Goal: Task Accomplishment & Management: Complete application form

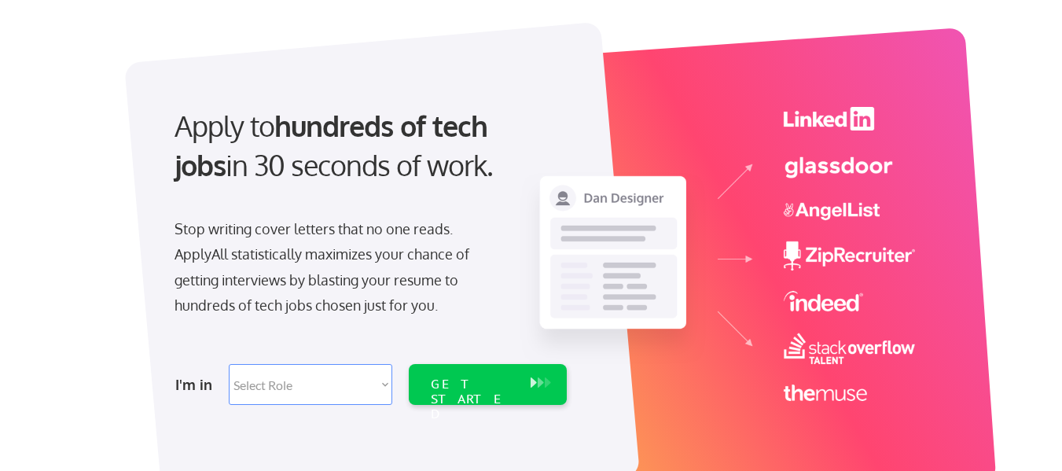
scroll to position [79, 0]
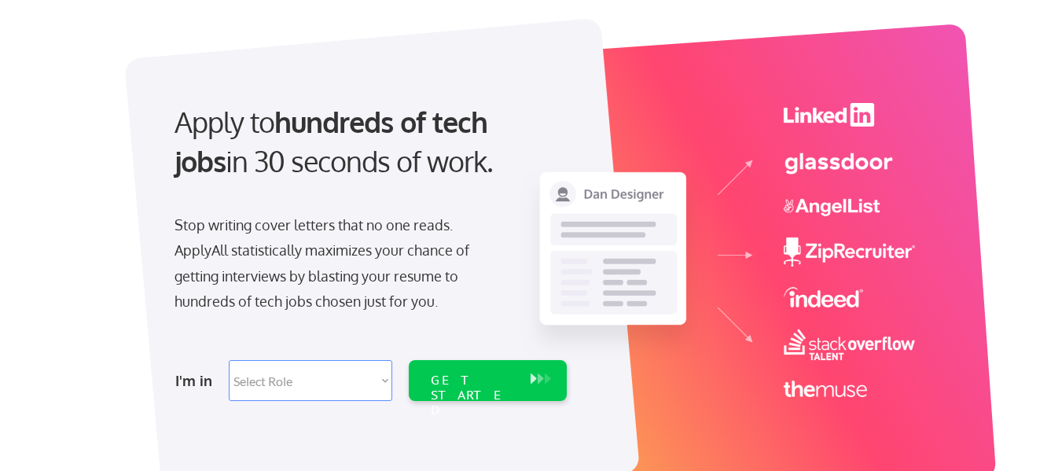
click at [323, 376] on select "Select Role Software Engineering Product Management Customer Success Sales UI/U…" at bounding box center [310, 380] width 163 height 41
click at [112, 292] on div "Apply to hundreds of tech jobs in 30 seconds of work. Stop writing cover letter…" at bounding box center [537, 257] width 894 height 520
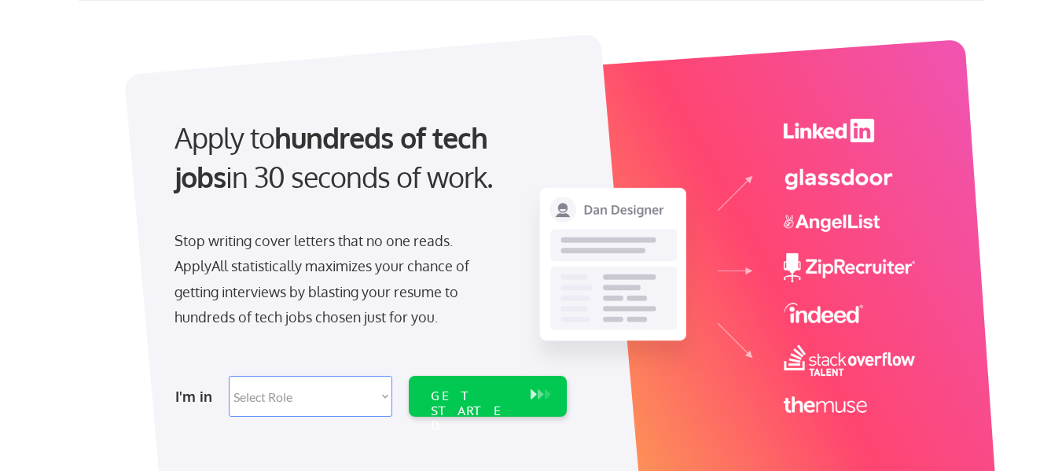
scroll to position [236, 0]
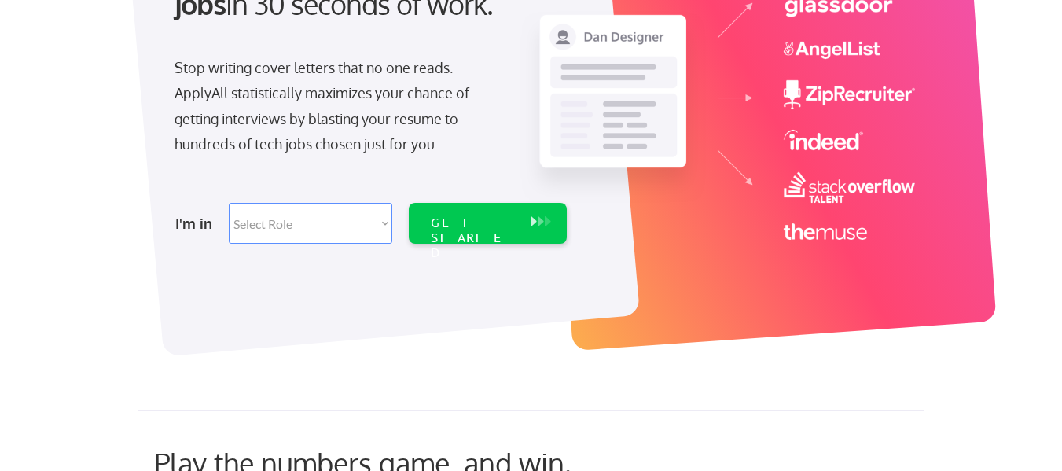
click at [383, 234] on select "Select Role Software Engineering Product Management Customer Success Sales UI/U…" at bounding box center [310, 223] width 163 height 41
select select ""data_science___analytics""
click at [229, 203] on select "Select Role Software Engineering Product Management Customer Success Sales UI/U…" at bounding box center [310, 223] width 163 height 41
select select ""data_science___analytics""
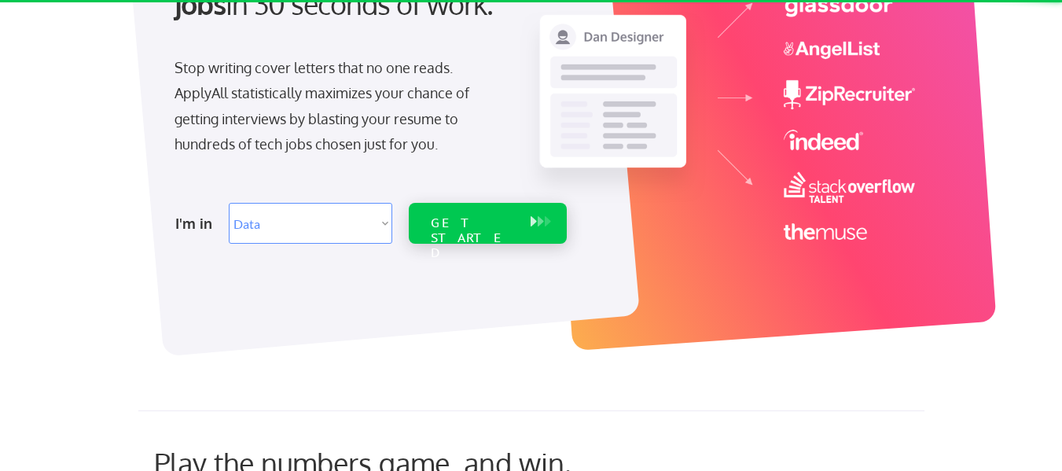
click at [429, 230] on div "GET STARTED" at bounding box center [473, 223] width 100 height 41
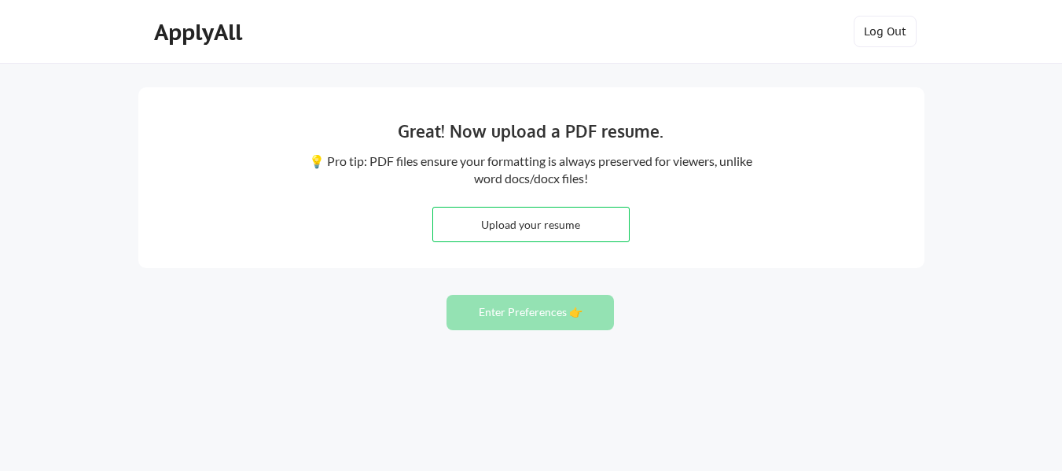
click at [613, 223] on input "file" at bounding box center [531, 224] width 196 height 34
type input "C:\fakepath\Resume_Ayush_Kapoor.pdf"
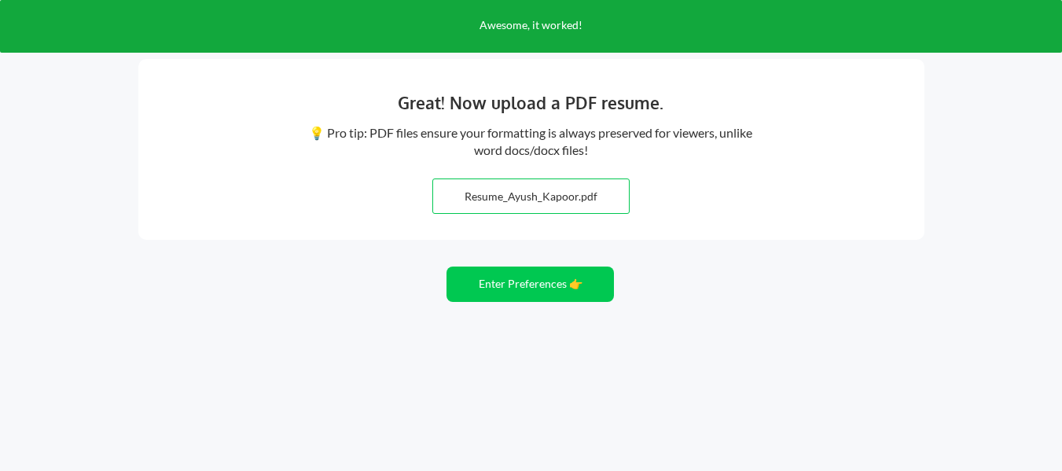
scroll to position [29, 0]
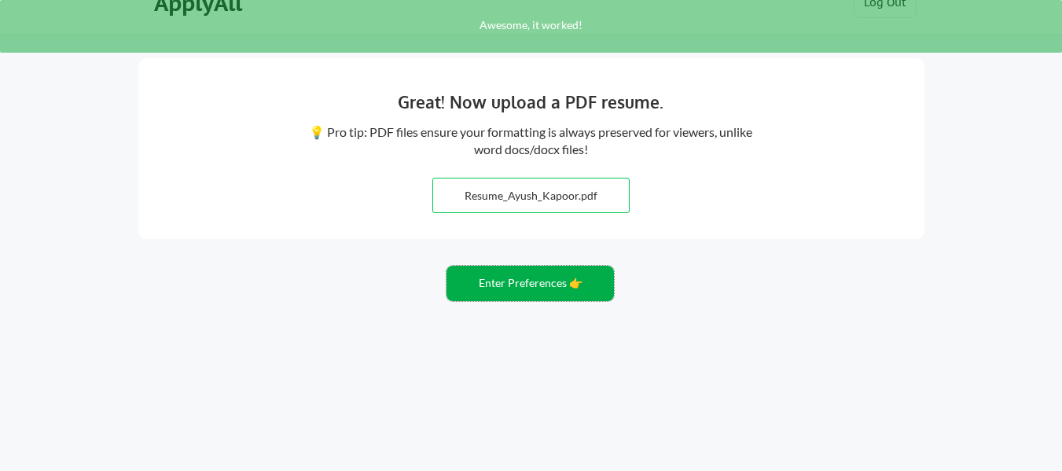
click at [478, 288] on button "Enter Preferences 👉" at bounding box center [529, 283] width 167 height 35
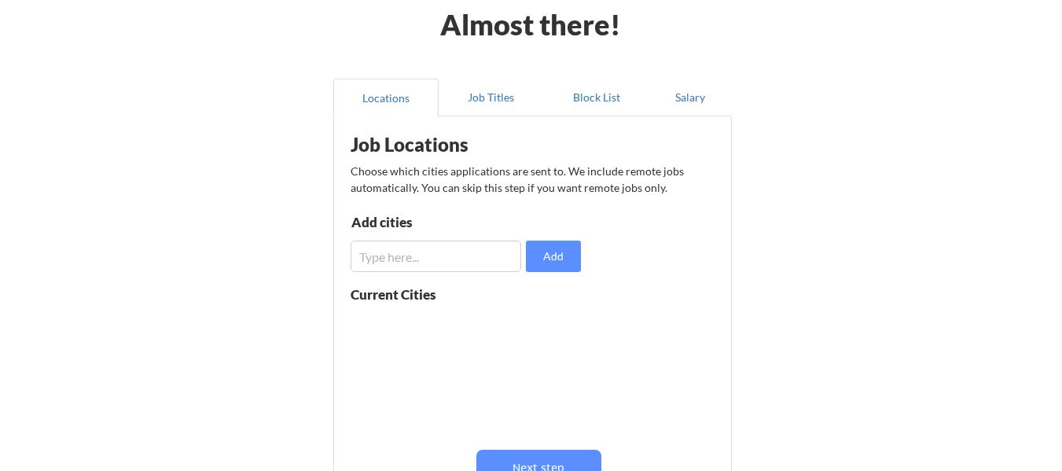
scroll to position [79, 0]
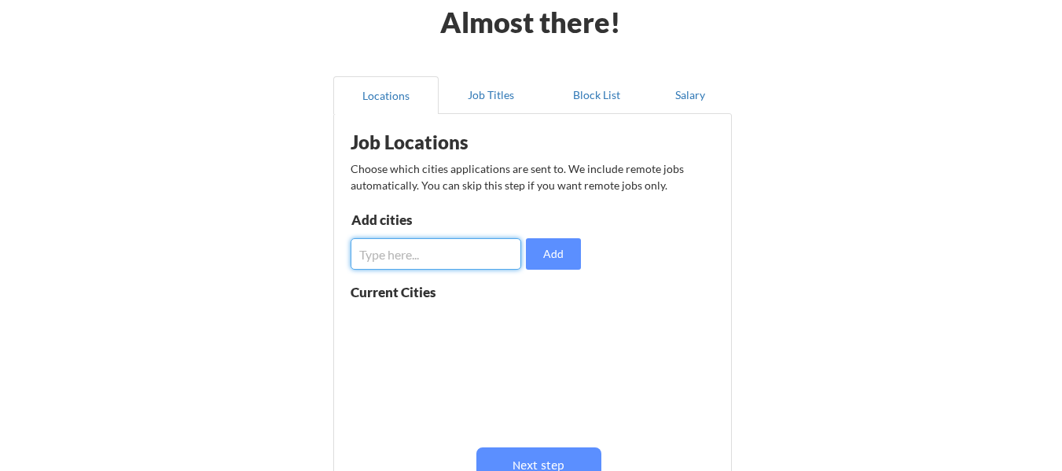
click at [467, 247] on input "input" at bounding box center [436, 253] width 171 height 31
type input "[GEOGRAPHIC_DATA]"
click at [406, 239] on input "input" at bounding box center [436, 253] width 171 height 31
type input "Bengaluru"
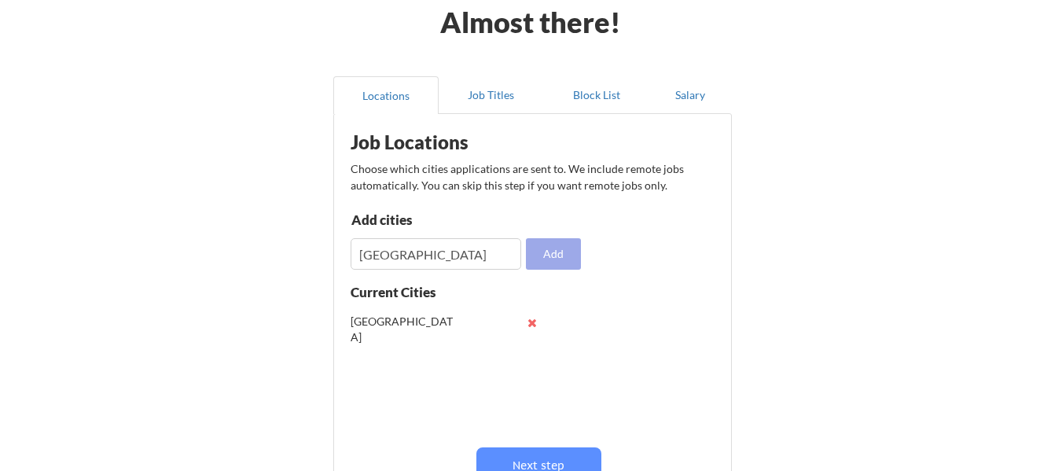
click at [558, 249] on button "Add" at bounding box center [553, 253] width 55 height 31
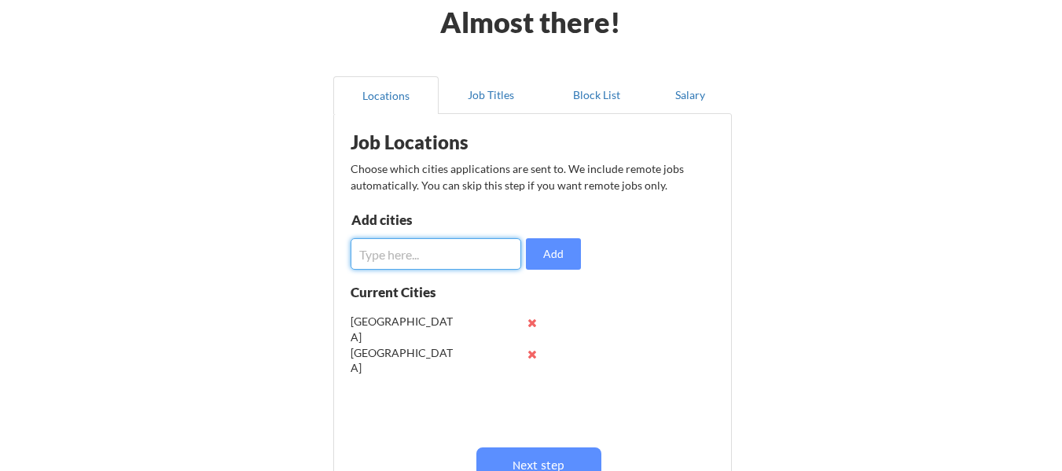
click at [472, 262] on input "input" at bounding box center [436, 253] width 171 height 31
type input "Mumbai"
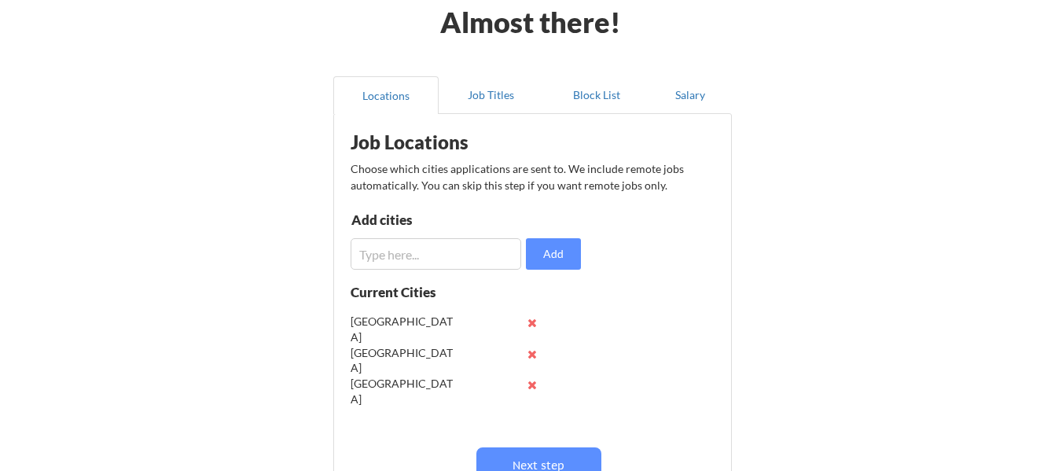
click at [472, 262] on input "input" at bounding box center [436, 253] width 171 height 31
type input "Pune"
click at [472, 262] on input "input" at bounding box center [436, 253] width 171 height 31
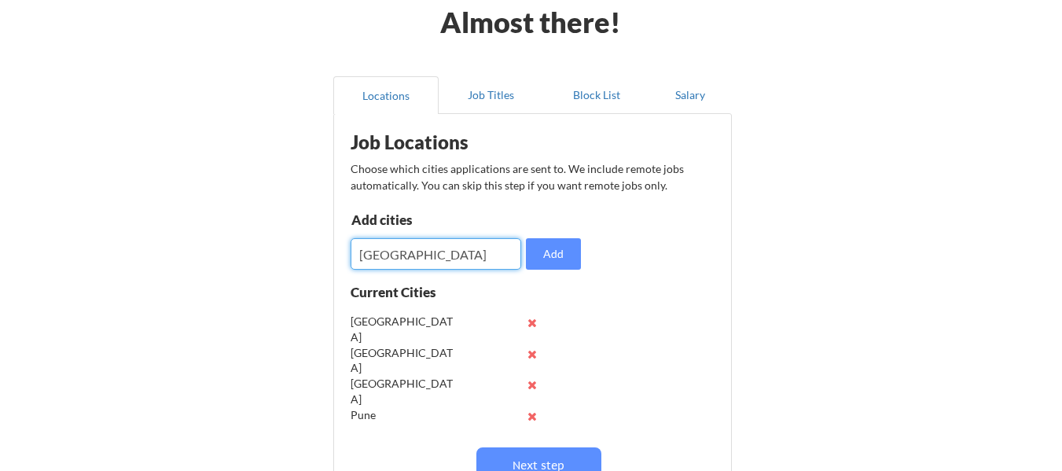
type input "Delhi"
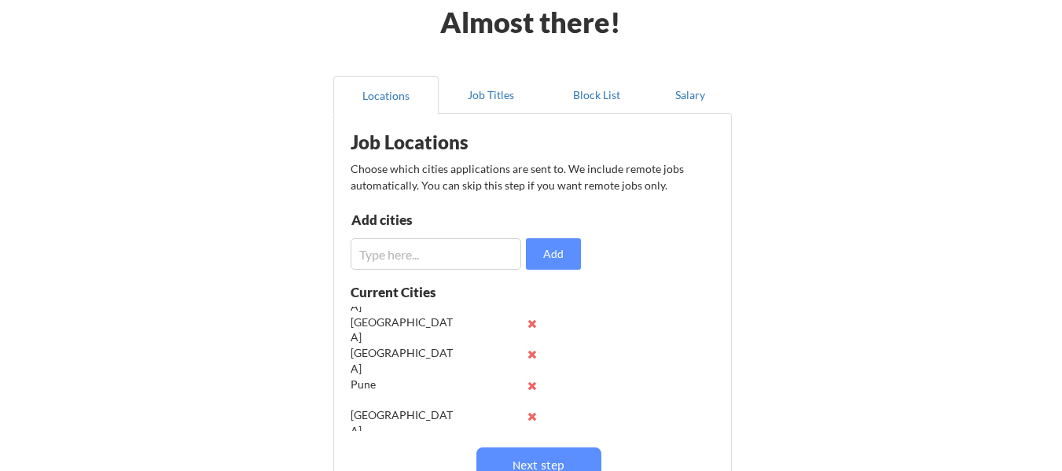
scroll to position [31, 0]
click at [446, 262] on input "input" at bounding box center [436, 253] width 171 height 31
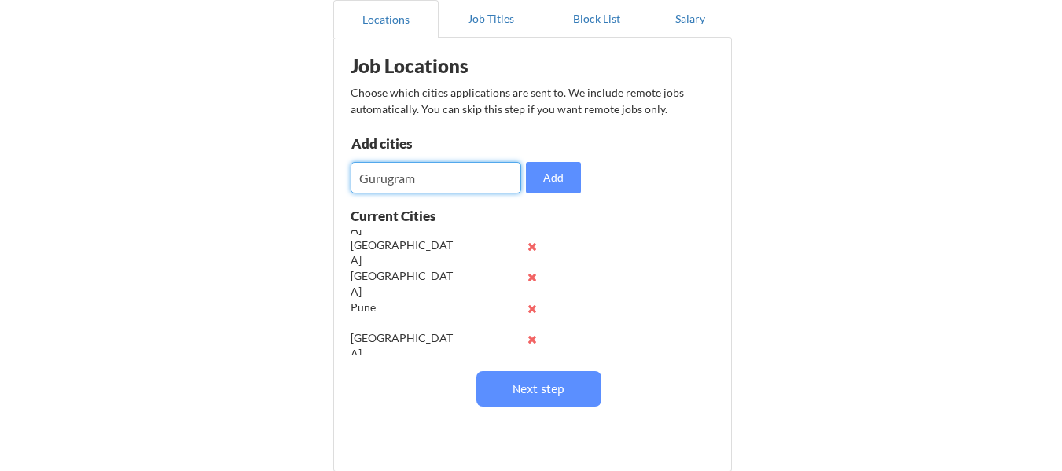
scroll to position [157, 0]
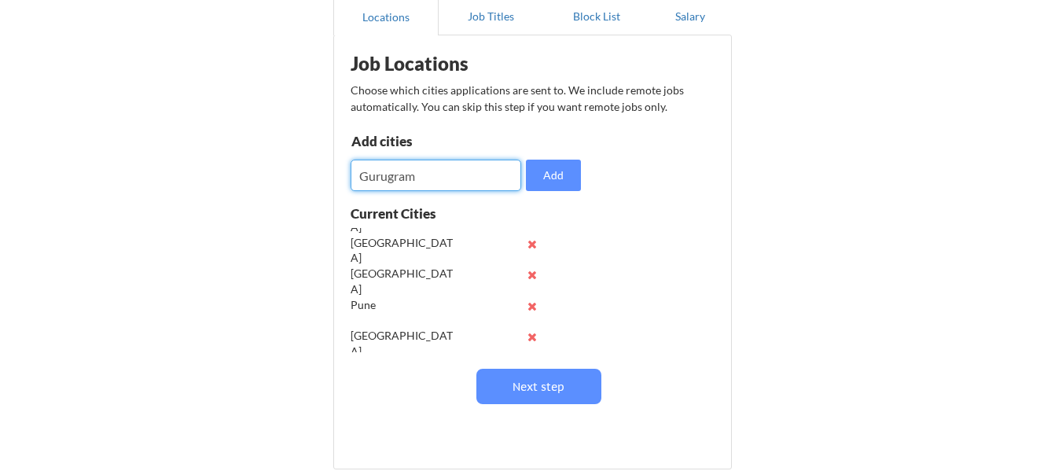
type input "Gurugram"
click at [575, 181] on button "Add" at bounding box center [553, 175] width 55 height 31
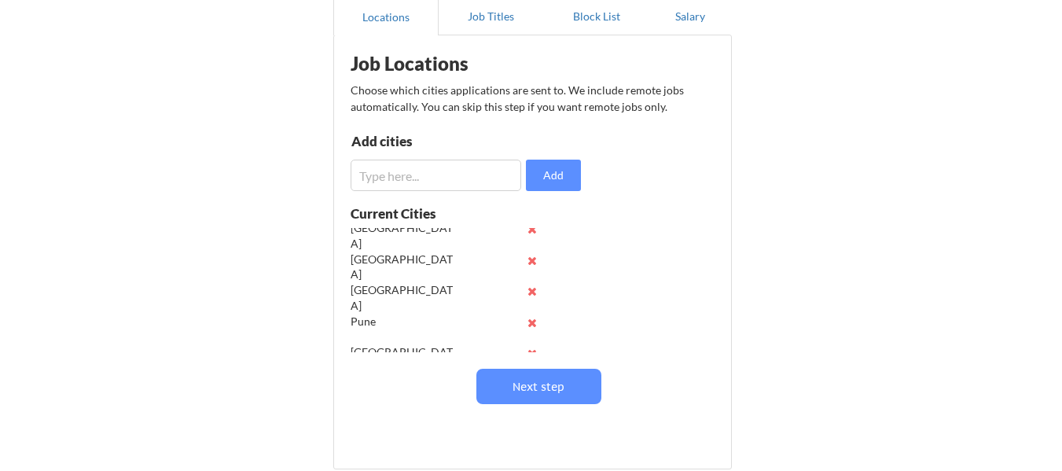
scroll to position [0, 0]
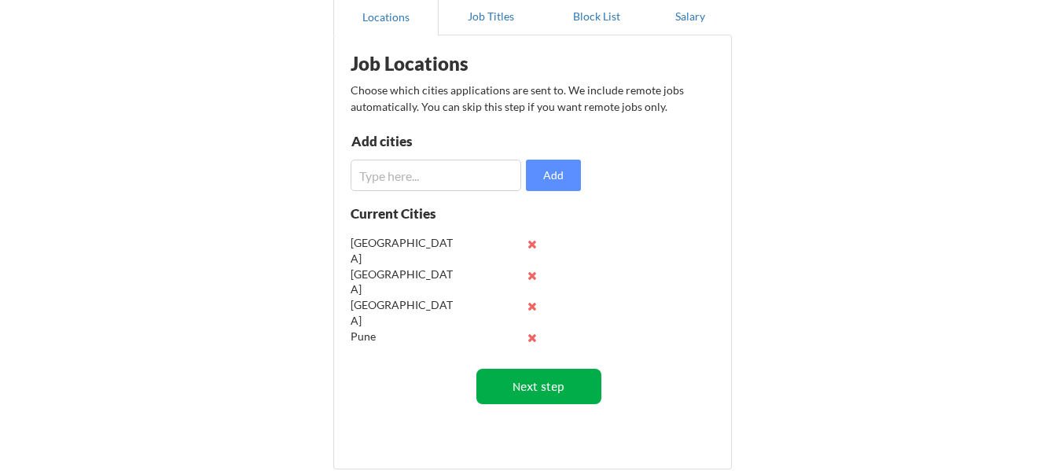
click at [533, 370] on button "Next step" at bounding box center [538, 386] width 125 height 35
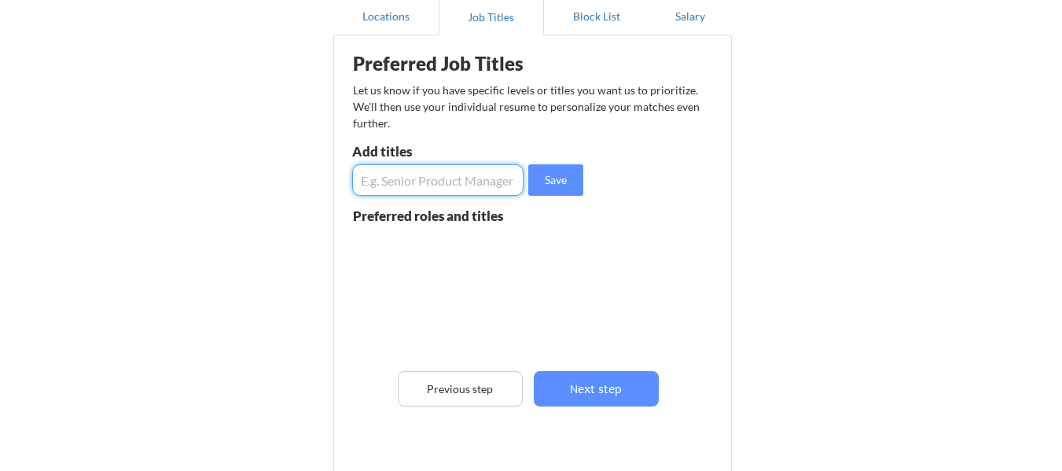
click at [487, 185] on input "input" at bounding box center [437, 179] width 171 height 31
type input "Associate Product Manager"
click at [546, 181] on button "Save" at bounding box center [555, 179] width 55 height 31
click at [438, 179] on input "input" at bounding box center [437, 179] width 171 height 31
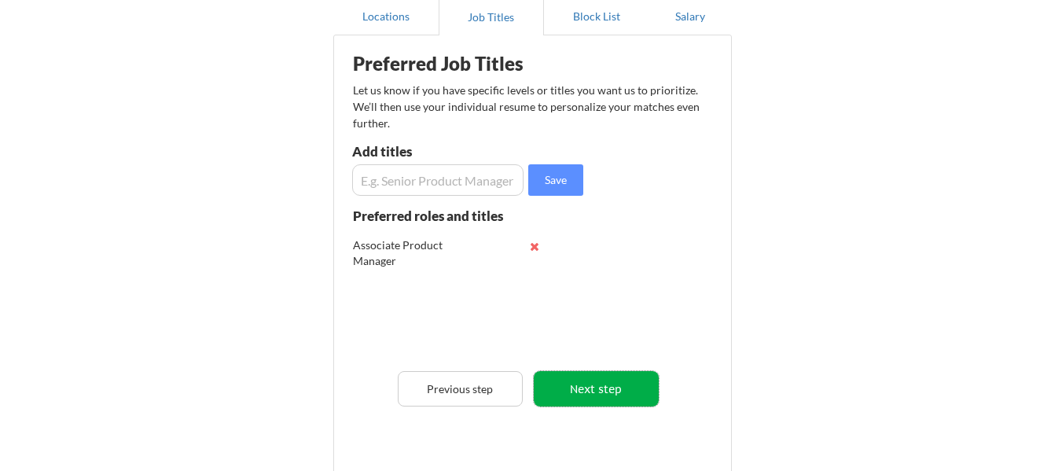
click at [597, 387] on button "Next step" at bounding box center [596, 388] width 125 height 35
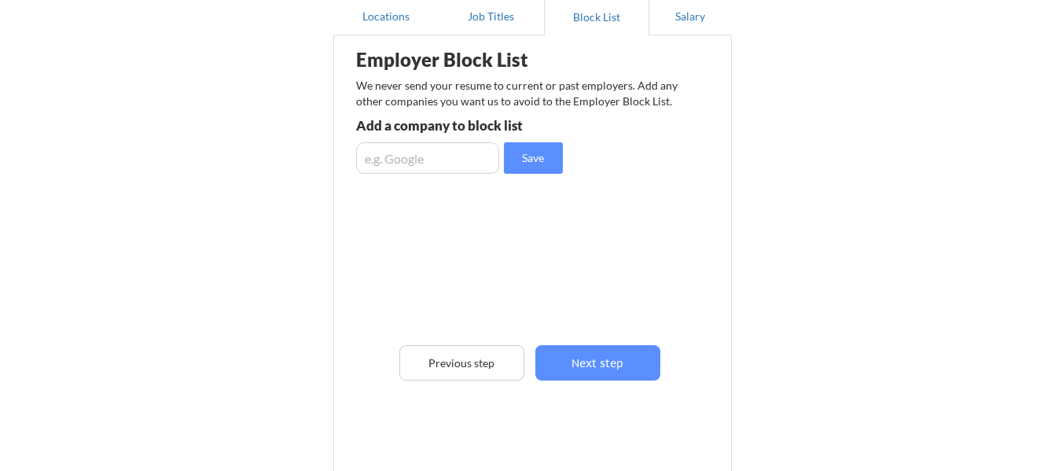
click at [413, 167] on input "input" at bounding box center [427, 157] width 143 height 31
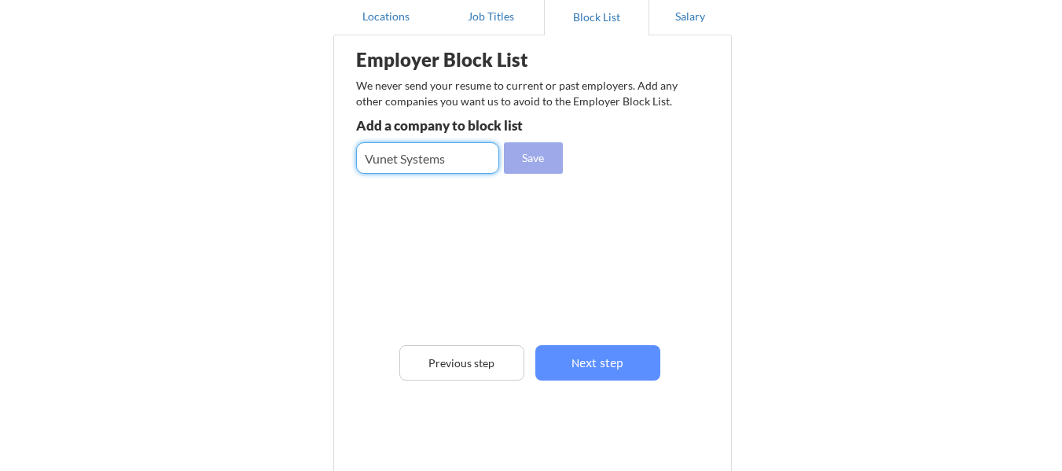
type input "Vunet Systems"
click at [515, 156] on button "Save" at bounding box center [533, 157] width 59 height 31
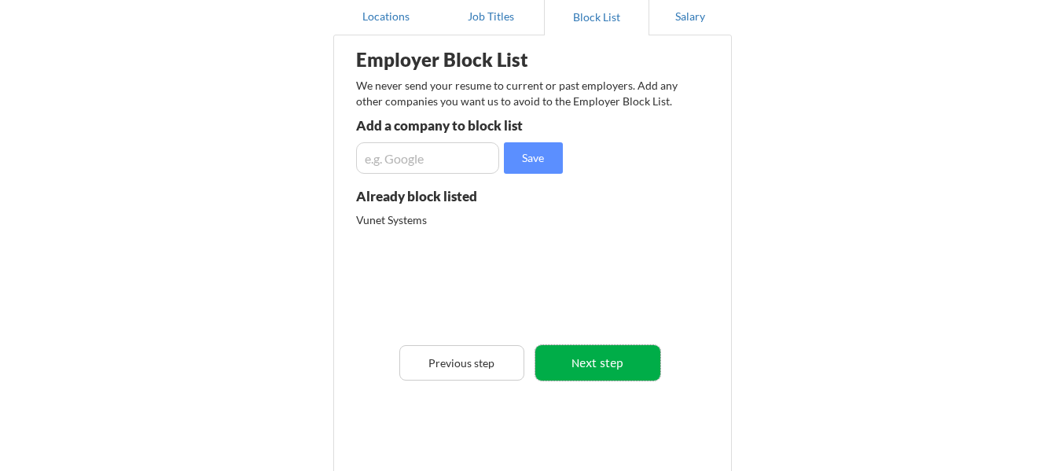
click at [611, 364] on button "Next step" at bounding box center [597, 362] width 125 height 35
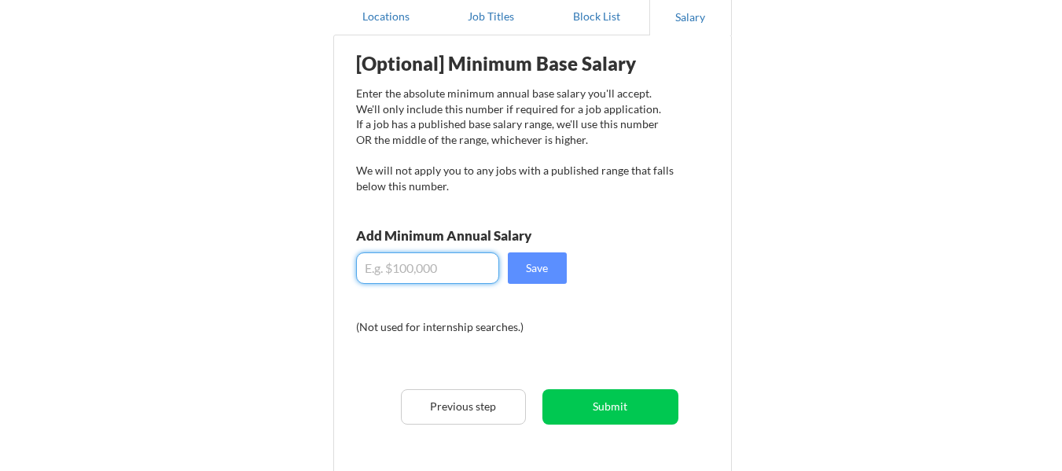
click at [447, 273] on input "input" at bounding box center [427, 267] width 143 height 31
click at [365, 264] on input "input" at bounding box center [427, 267] width 143 height 31
click at [369, 265] on input "input" at bounding box center [427, 267] width 143 height 31
type input "$10,000"
click at [614, 400] on button "Submit" at bounding box center [610, 406] width 136 height 35
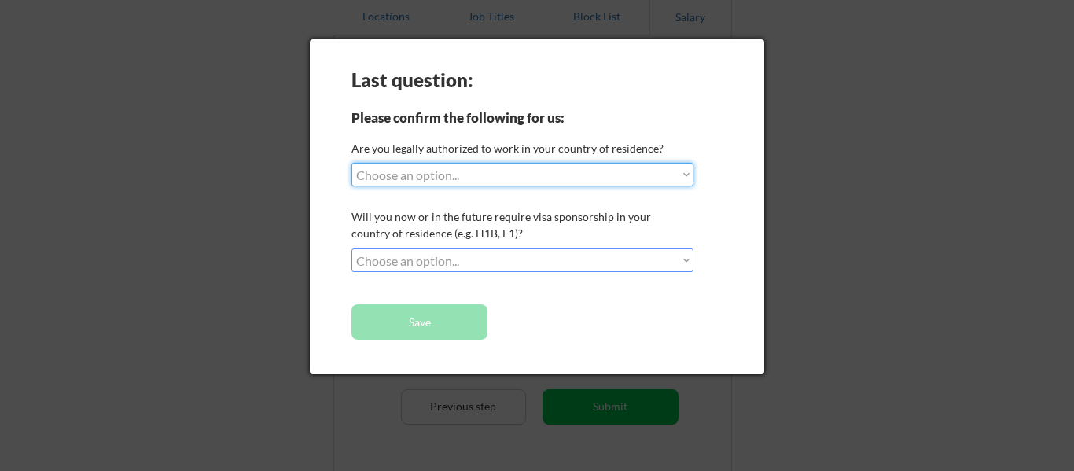
click at [607, 178] on select "Choose an option... Yes, I am a US Citizen Yes, I am a Canadian Citizen Yes, I …" at bounding box center [522, 175] width 342 height 24
click at [811, 242] on div at bounding box center [537, 235] width 1074 height 471
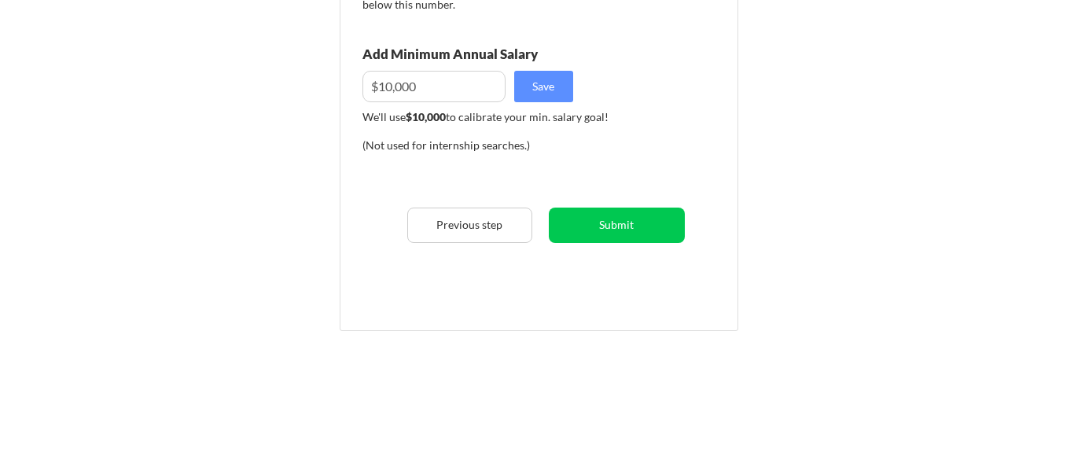
scroll to position [343, 0]
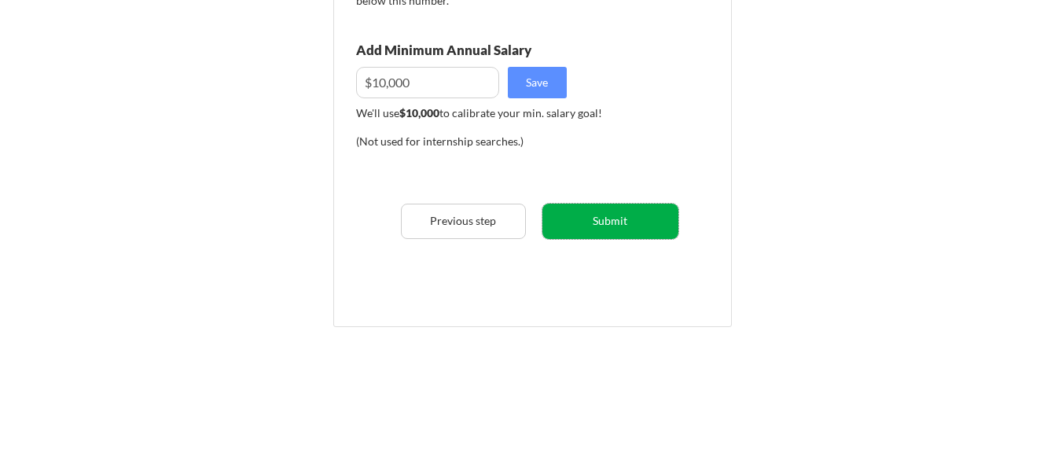
click at [567, 224] on button "Submit" at bounding box center [610, 221] width 136 height 35
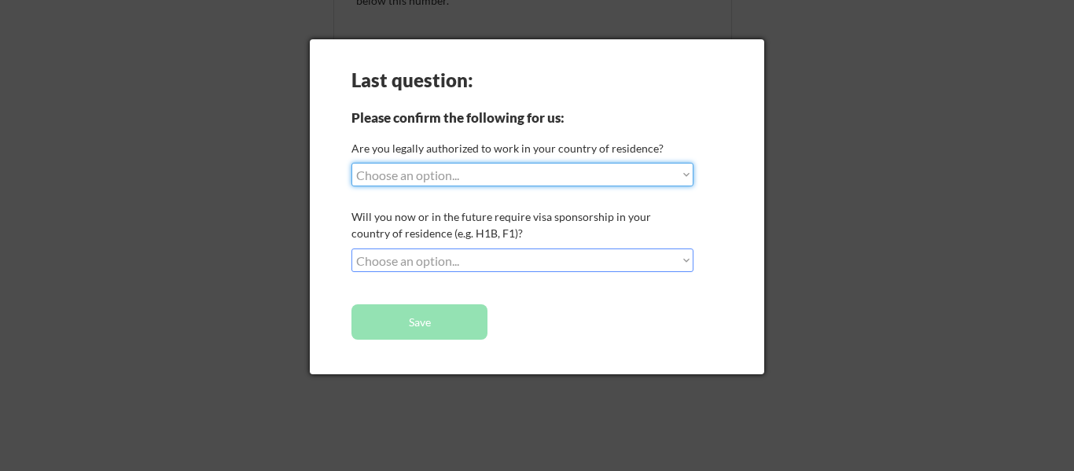
click at [573, 262] on select "Choose an option... No, I will not need sponsorship Yes, I will need sponsorship" at bounding box center [522, 260] width 342 height 24
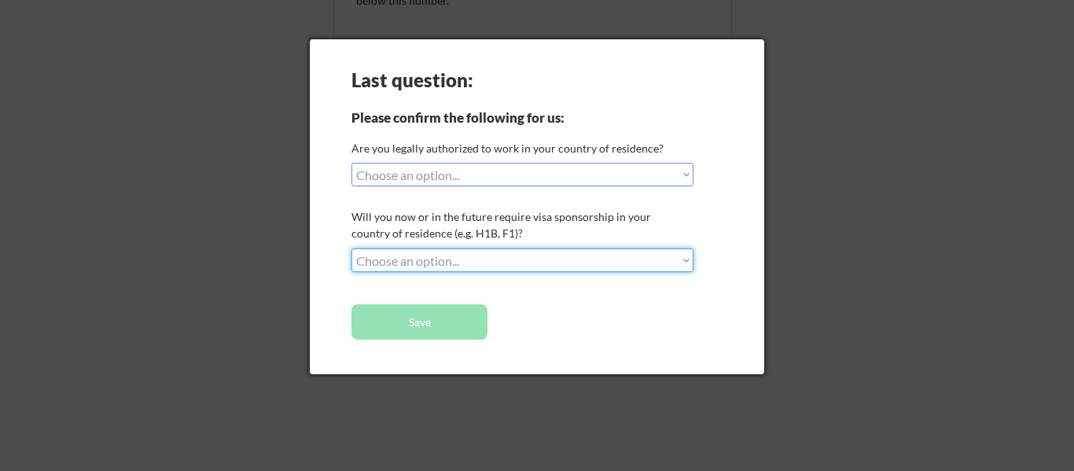
select select ""no__i_will_not_need_sponsorship""
click at [351, 248] on select "Choose an option... No, I will not need sponsorship Yes, I will need sponsorship" at bounding box center [522, 260] width 342 height 24
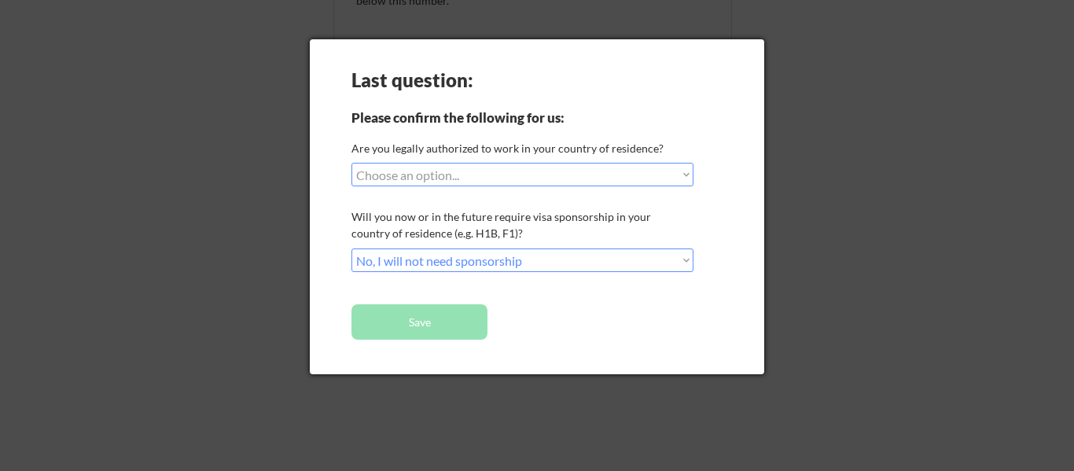
click at [495, 180] on select "Choose an option... Yes, I am a US Citizen Yes, I am a Canadian Citizen Yes, I …" at bounding box center [522, 175] width 342 height 24
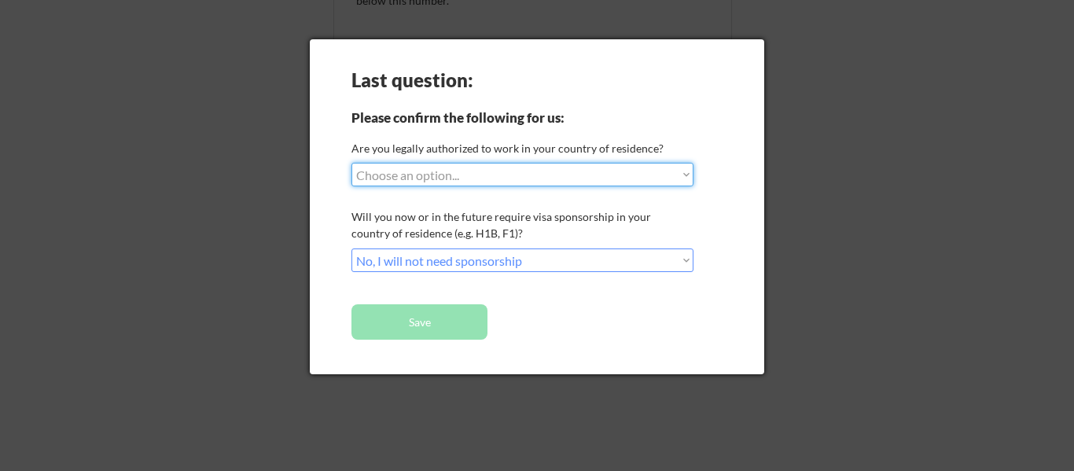
select select ""yes__i_am_an_other_permanent_resident""
click at [351, 163] on select "Choose an option... Yes, I am a US Citizen Yes, I am a Canadian Citizen Yes, I …" at bounding box center [522, 175] width 342 height 24
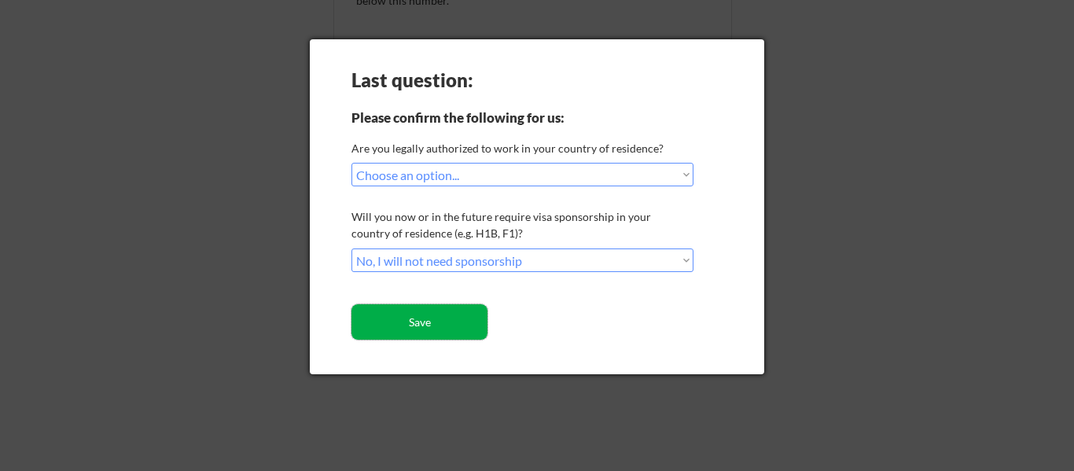
click at [479, 325] on button "Save" at bounding box center [419, 321] width 136 height 35
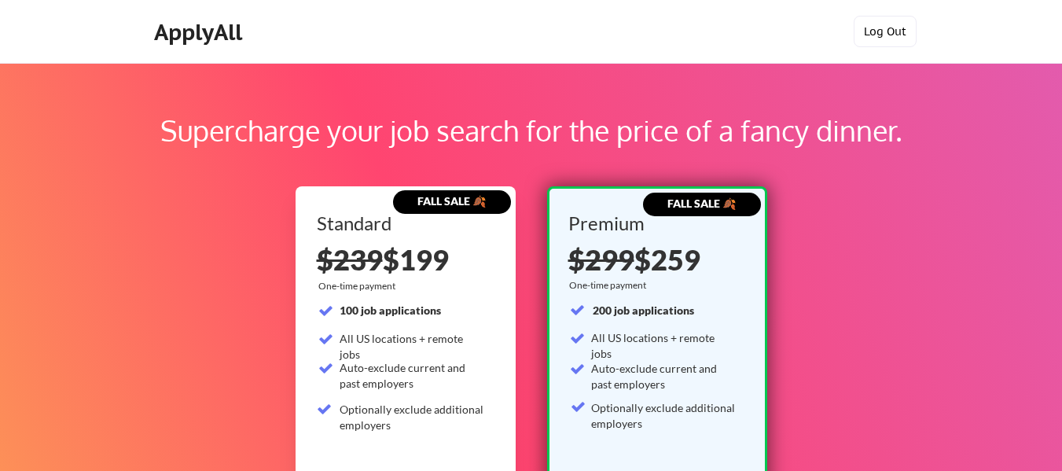
click at [898, 41] on button "Log Out" at bounding box center [884, 31] width 63 height 31
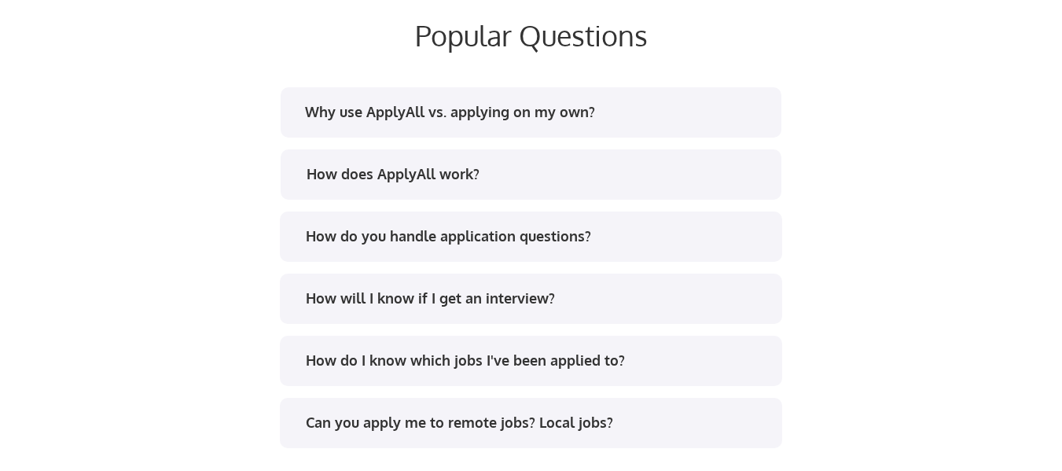
scroll to position [3056, 0]
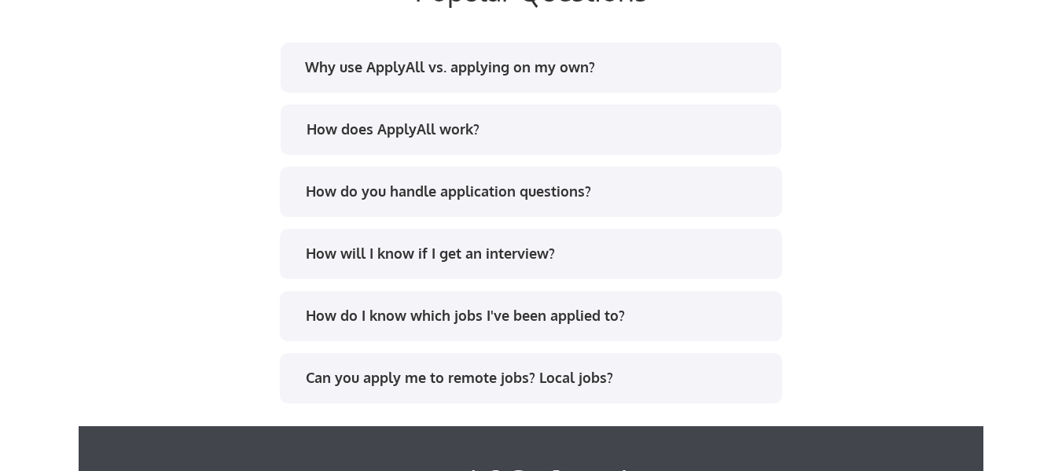
click at [575, 178] on div "How do you handle application questions?" at bounding box center [531, 192] width 502 height 50
click at [556, 198] on div "How do you handle application questions?" at bounding box center [536, 192] width 461 height 20
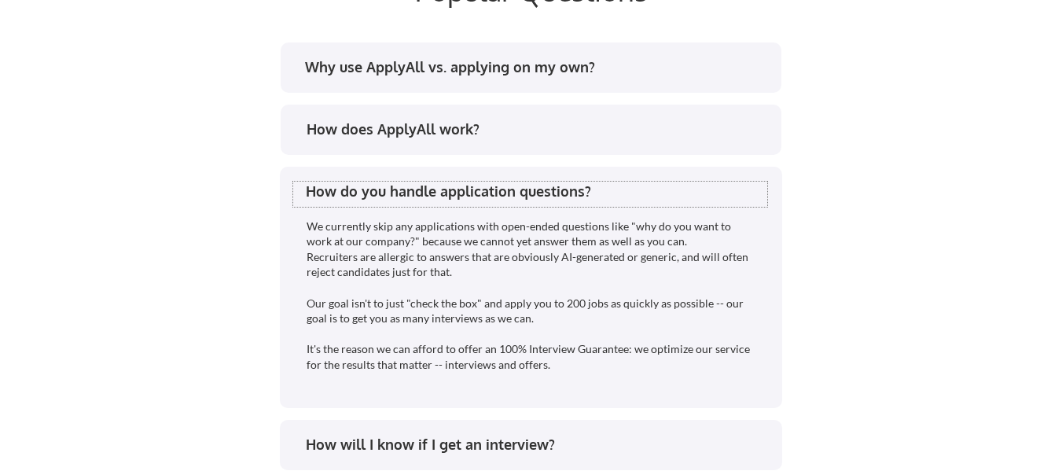
click at [460, 200] on div "How do you handle application questions?" at bounding box center [536, 192] width 461 height 20
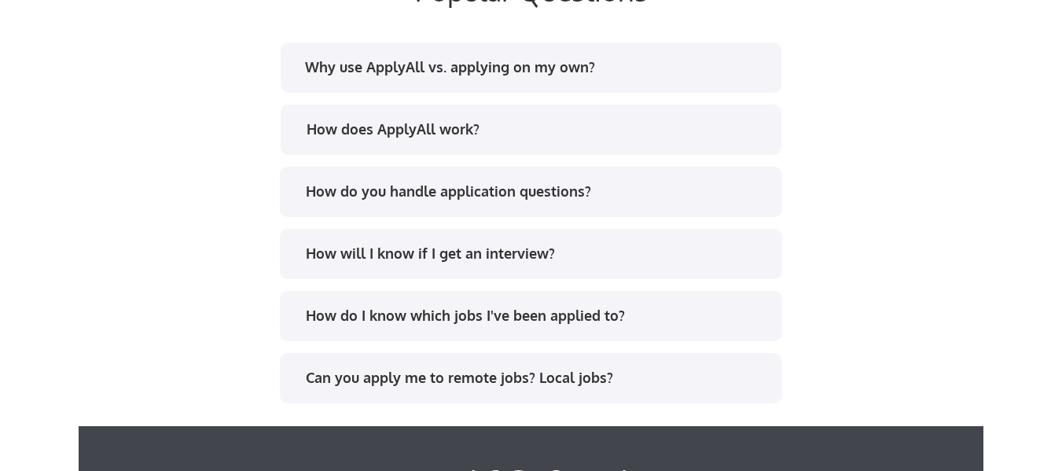
click at [460, 249] on div "How will I know if I get an interview?" at bounding box center [536, 254] width 461 height 20
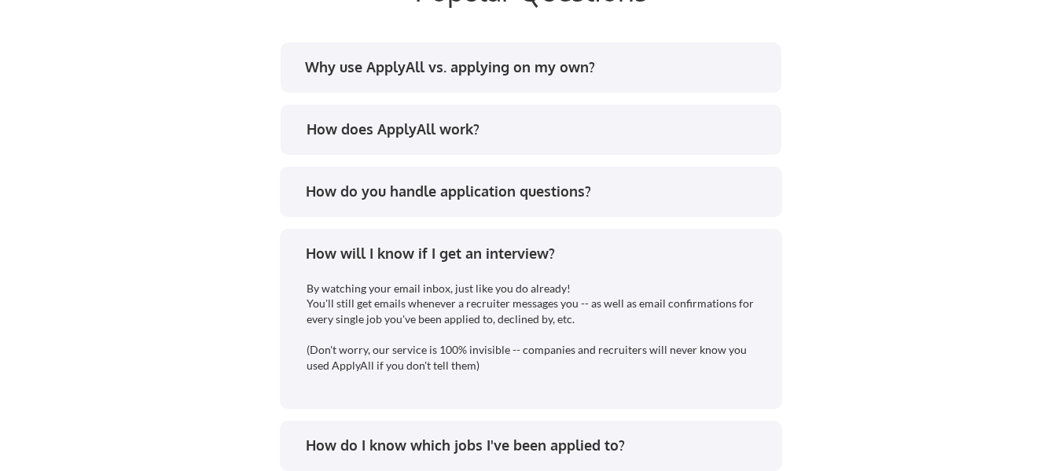
click at [460, 249] on div "How will I know if I get an interview?" at bounding box center [536, 254] width 461 height 20
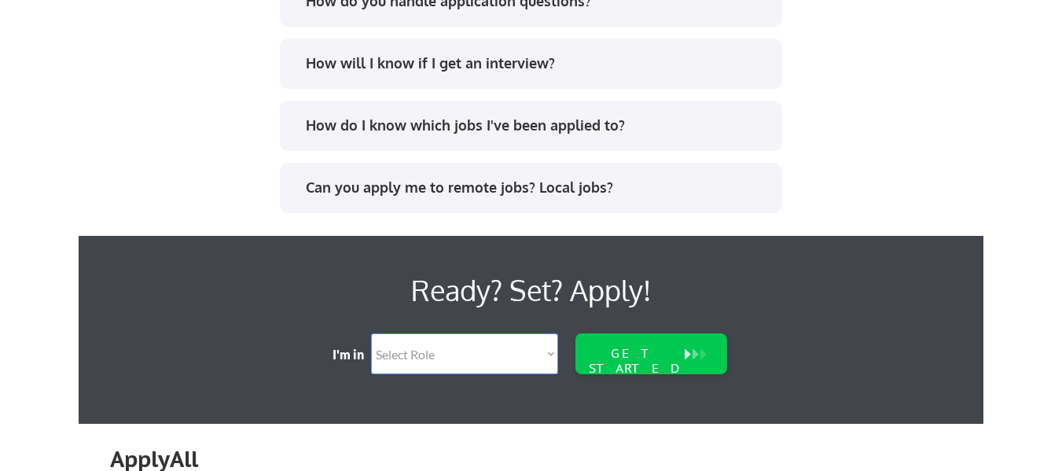
scroll to position [3292, 0]
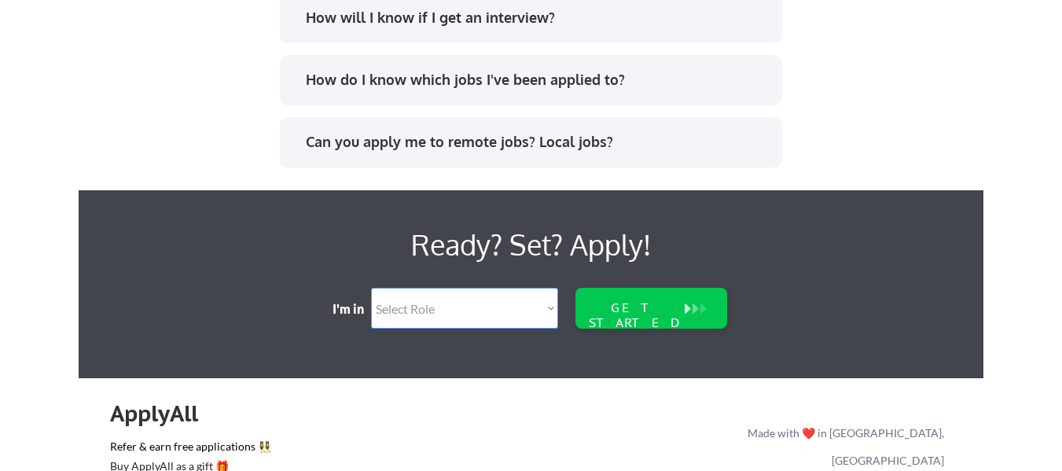
click at [486, 141] on div "Can you apply me to remote jobs? Local jobs?" at bounding box center [536, 142] width 461 height 20
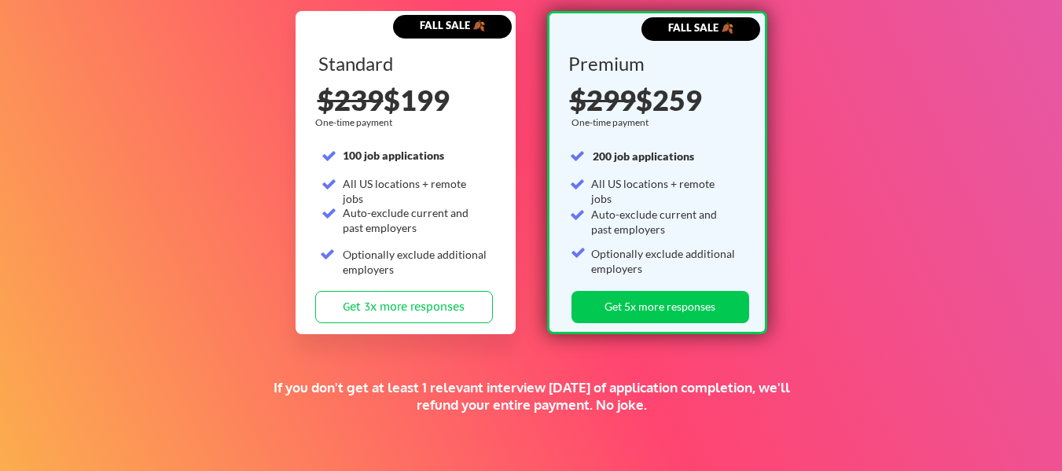
scroll to position [2517, 0]
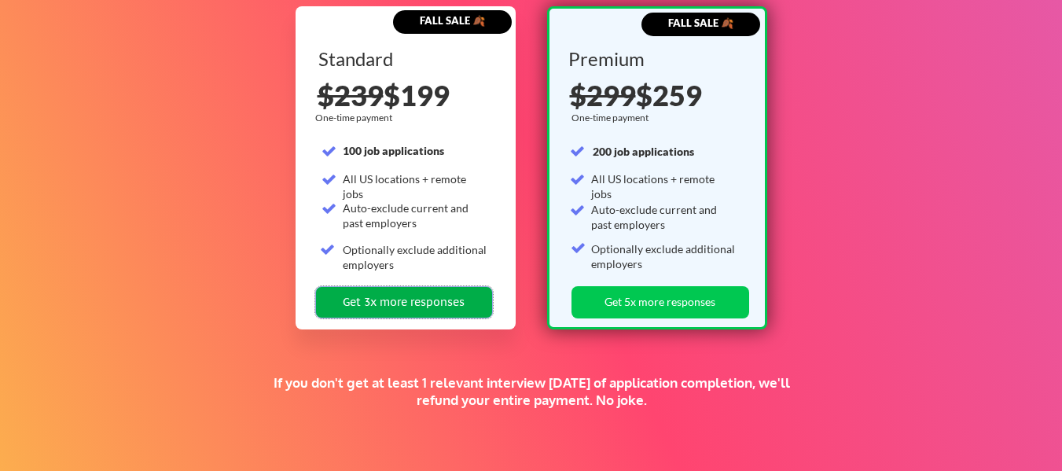
click at [484, 312] on button "Get 3x more responses" at bounding box center [404, 302] width 178 height 32
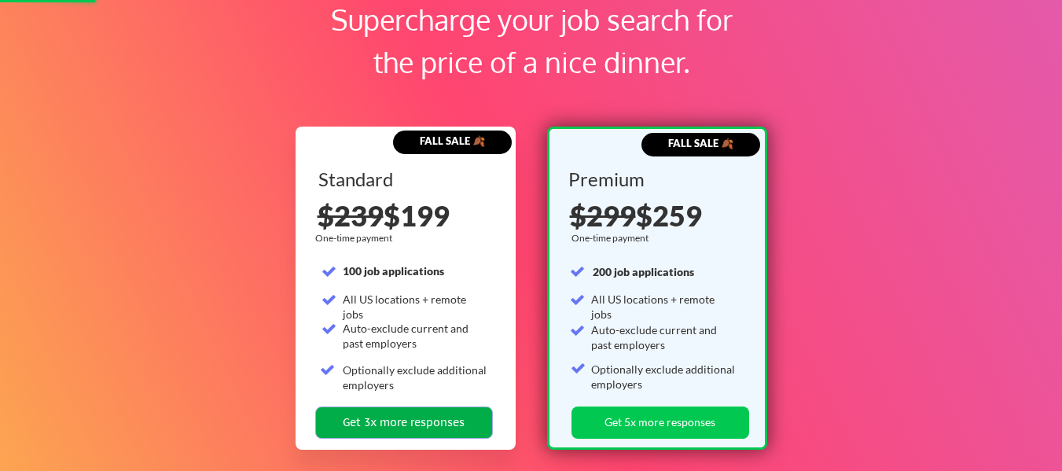
scroll to position [2360, 0]
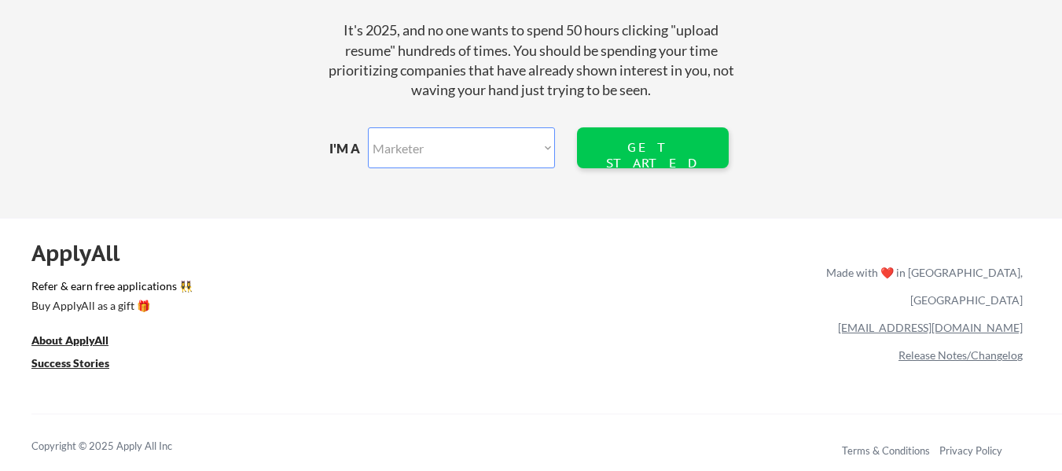
scroll to position [1975, 0]
